Goal: Transaction & Acquisition: Obtain resource

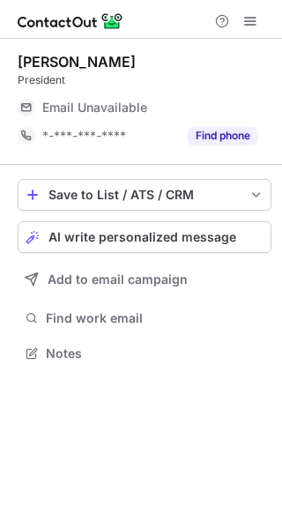
scroll to position [341, 282]
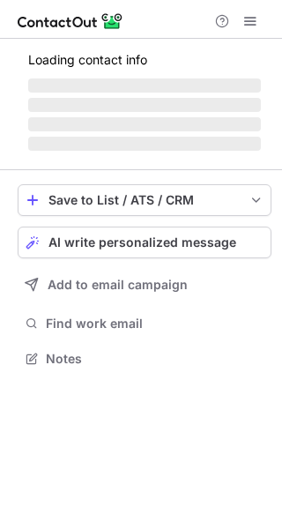
scroll to position [341, 282]
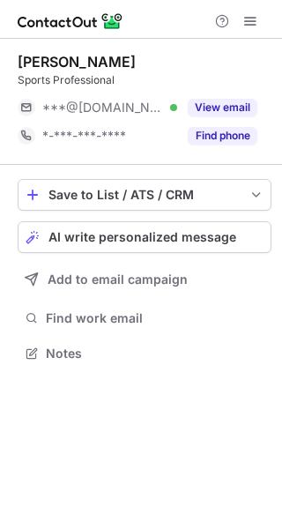
scroll to position [341, 282]
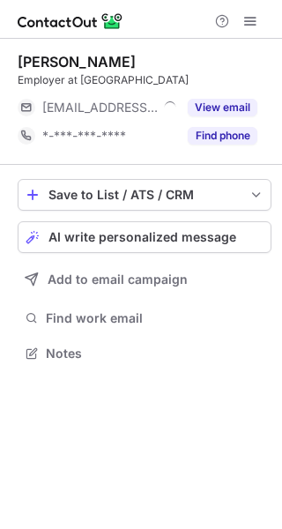
scroll to position [341, 282]
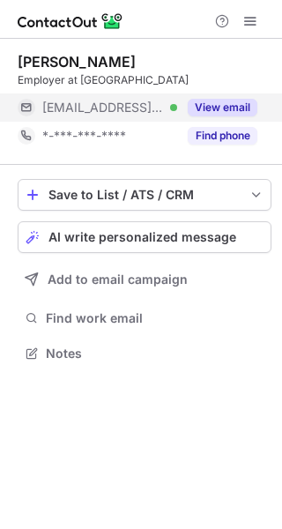
click at [228, 107] on button "View email" at bounding box center [223, 108] width 70 height 18
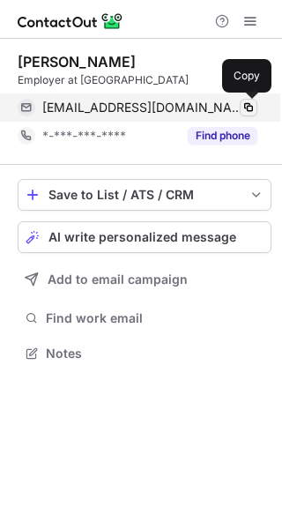
click at [246, 109] on span at bounding box center [249, 108] width 14 height 14
